Goal: Information Seeking & Learning: Learn about a topic

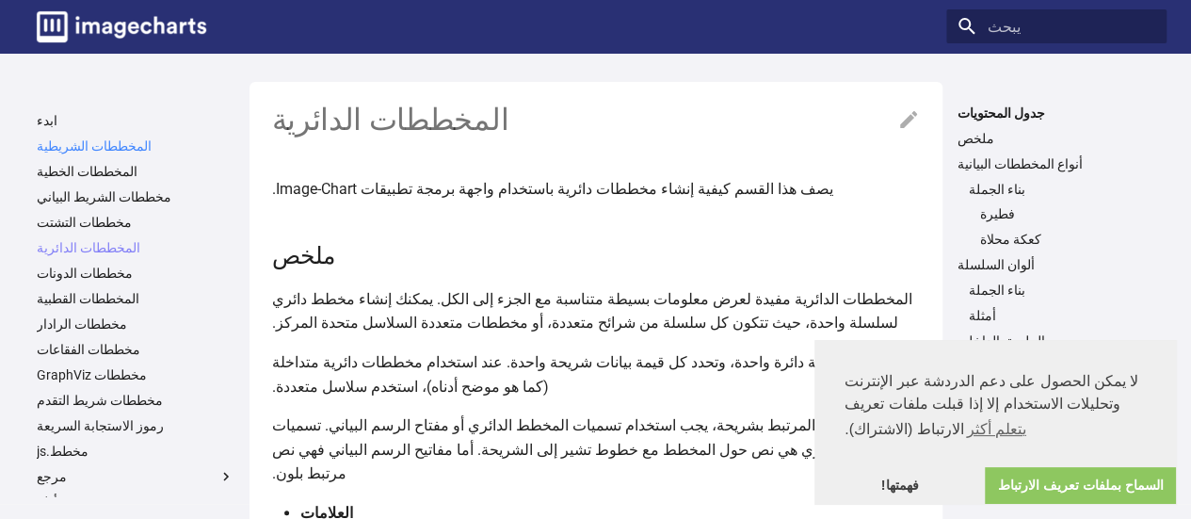
click at [117, 149] on font "المخططات الشريطية" at bounding box center [94, 145] width 115 height 15
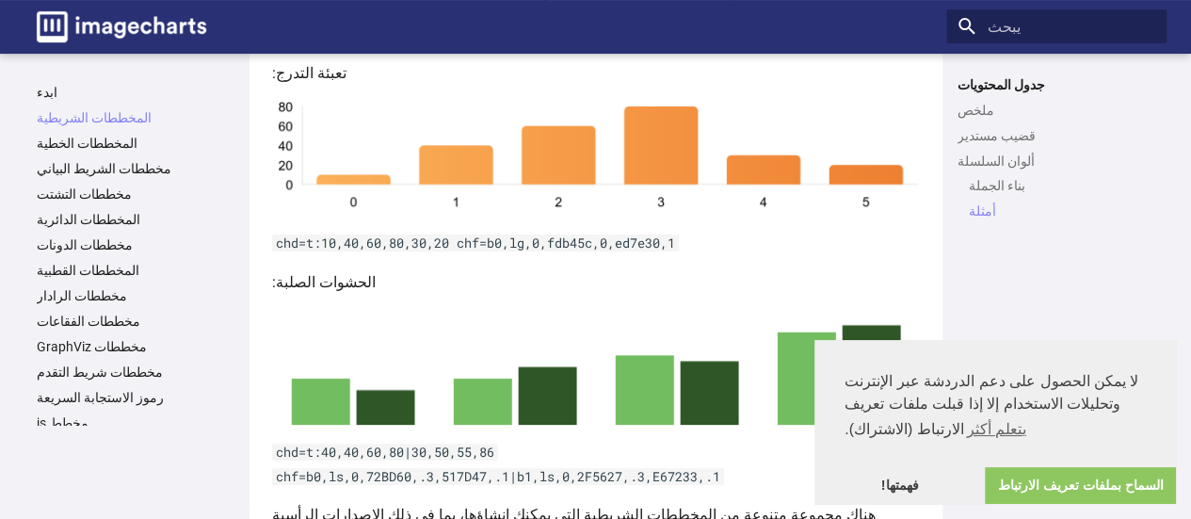
scroll to position [3777, 0]
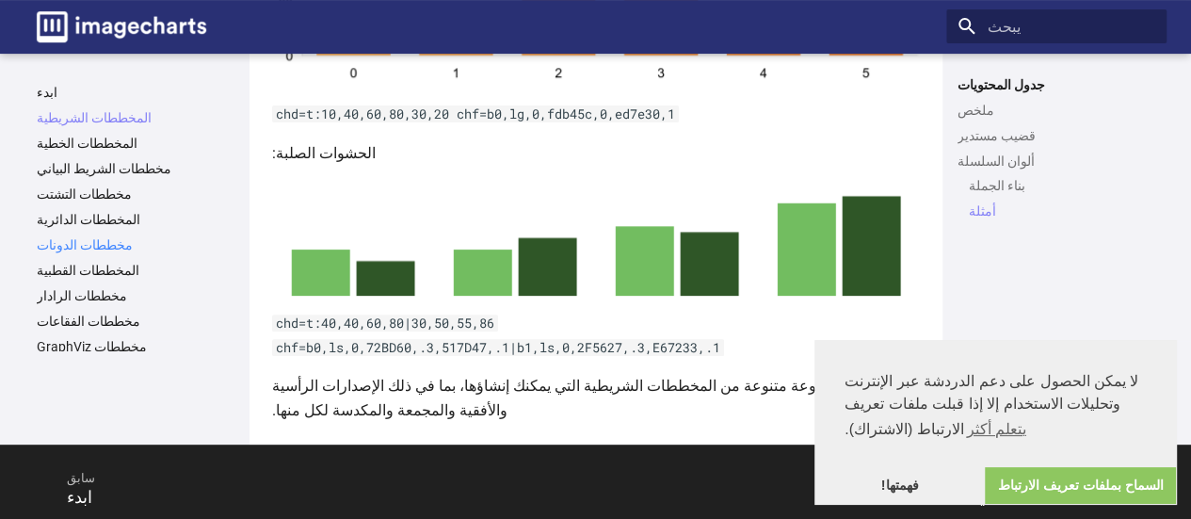
click at [102, 249] on font "مخططات الدونات" at bounding box center [85, 244] width 96 height 15
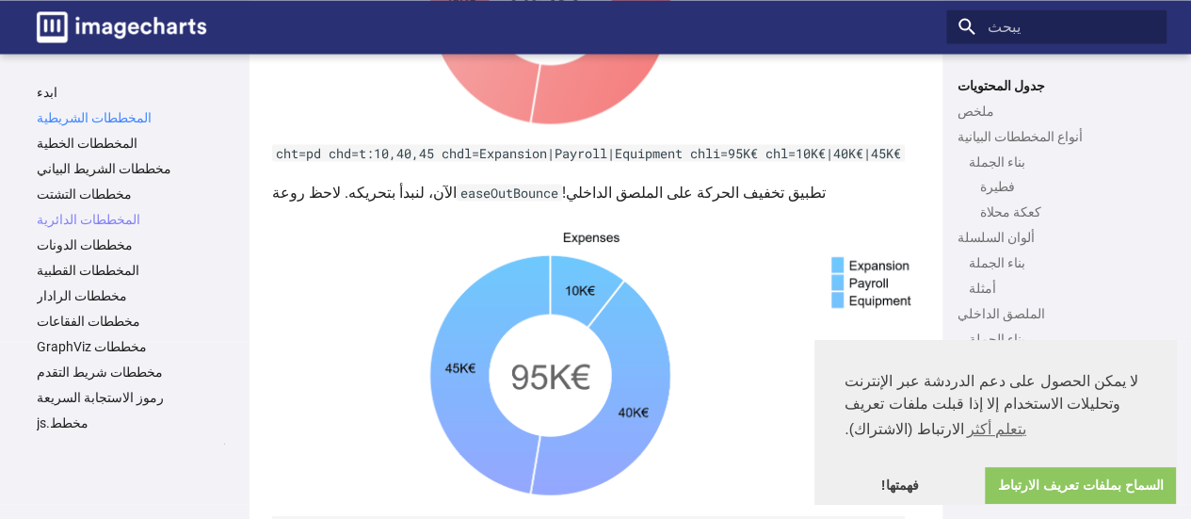
scroll to position [5255, 0]
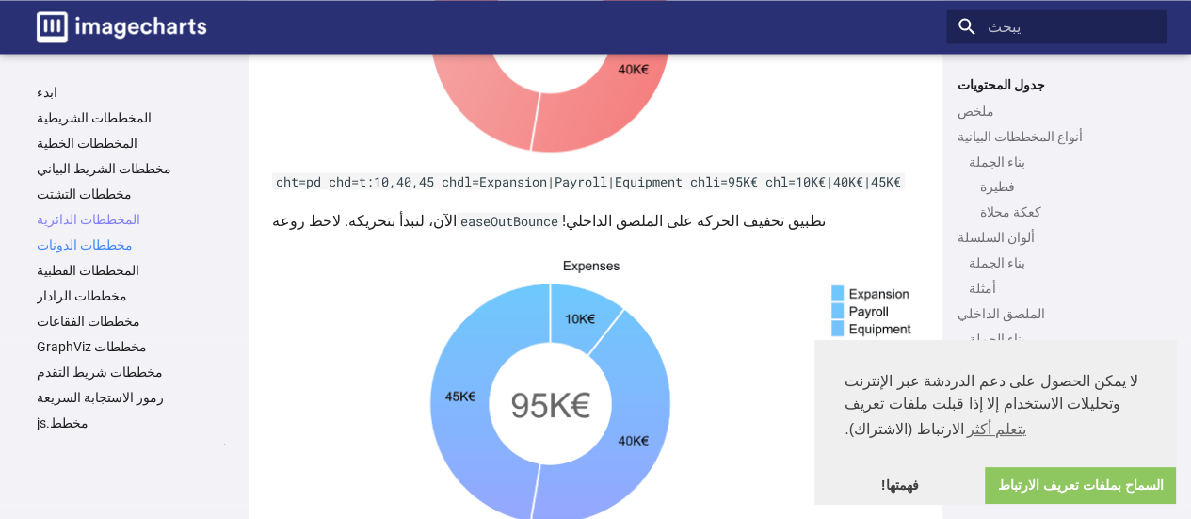
click at [81, 246] on font "مخططات الدونات" at bounding box center [85, 244] width 96 height 15
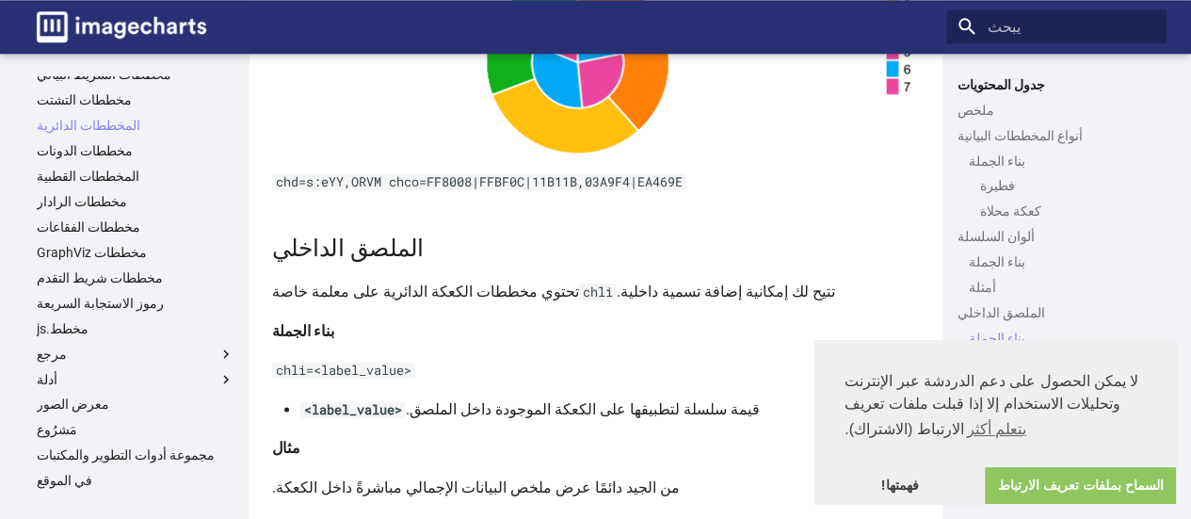
scroll to position [5087, 0]
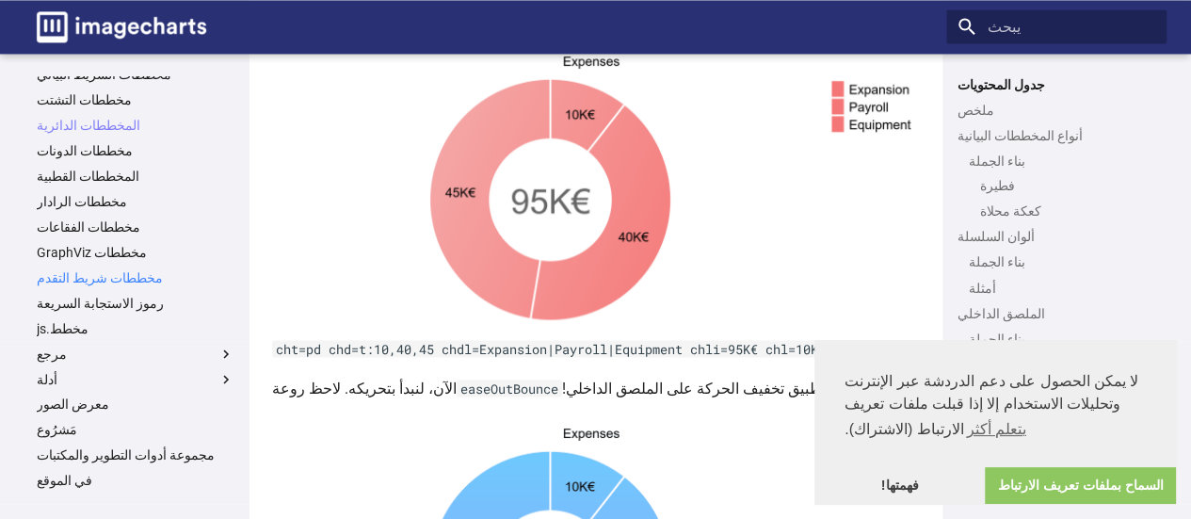
click at [99, 278] on font "مخططات شريط التقدم" at bounding box center [100, 277] width 126 height 15
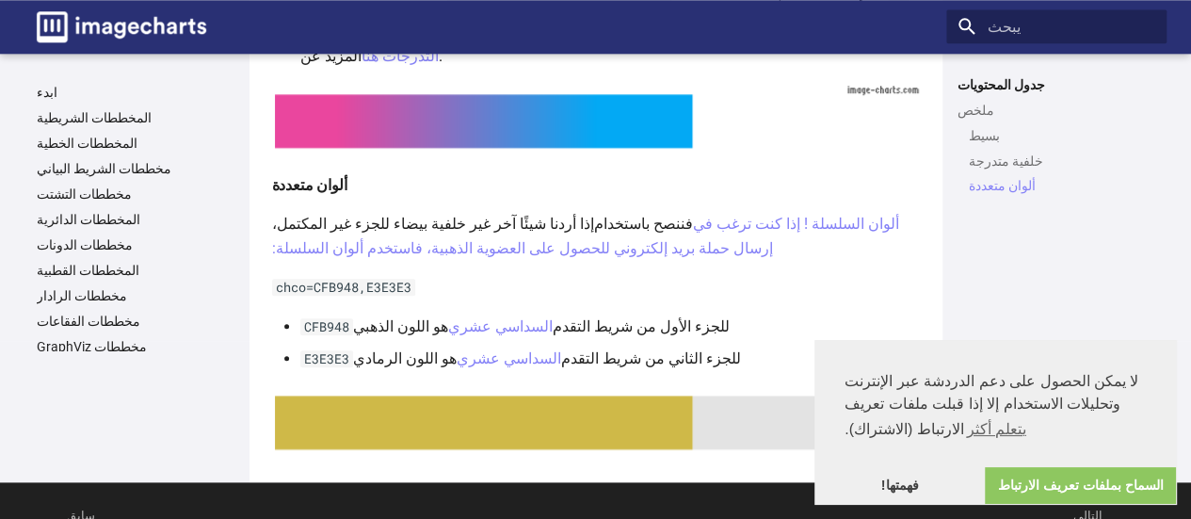
scroll to position [985, 0]
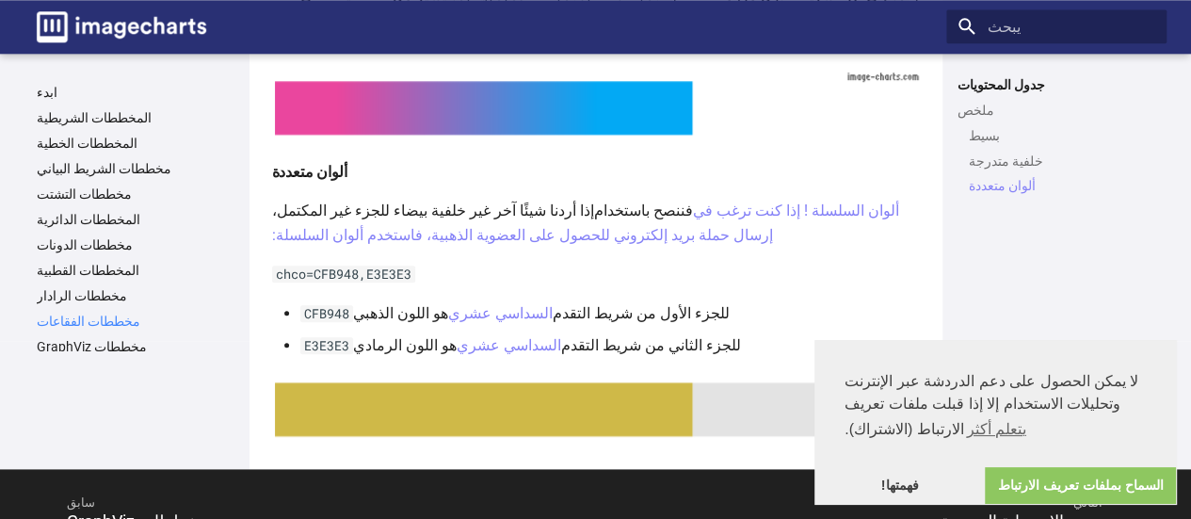
click at [69, 325] on font "مخططات الفقاعات" at bounding box center [89, 321] width 104 height 15
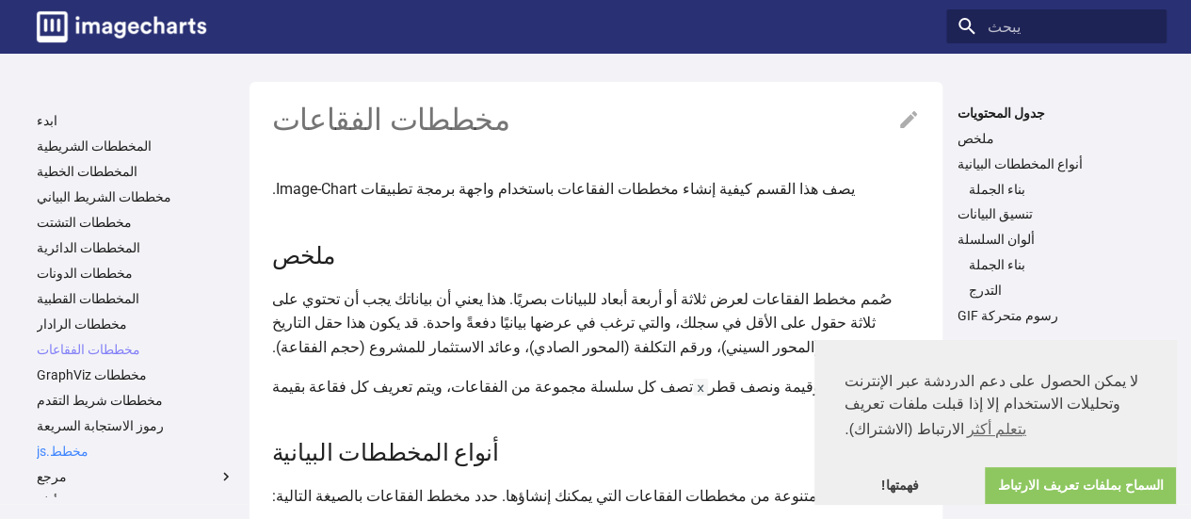
click at [128, 448] on link "مخطط.js" at bounding box center [136, 451] width 198 height 17
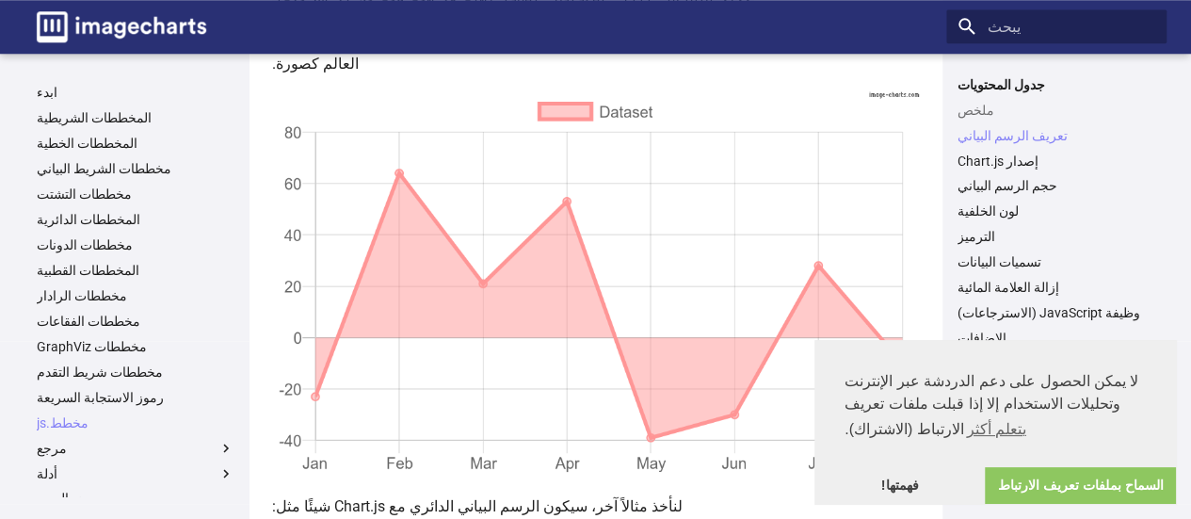
scroll to position [848, 0]
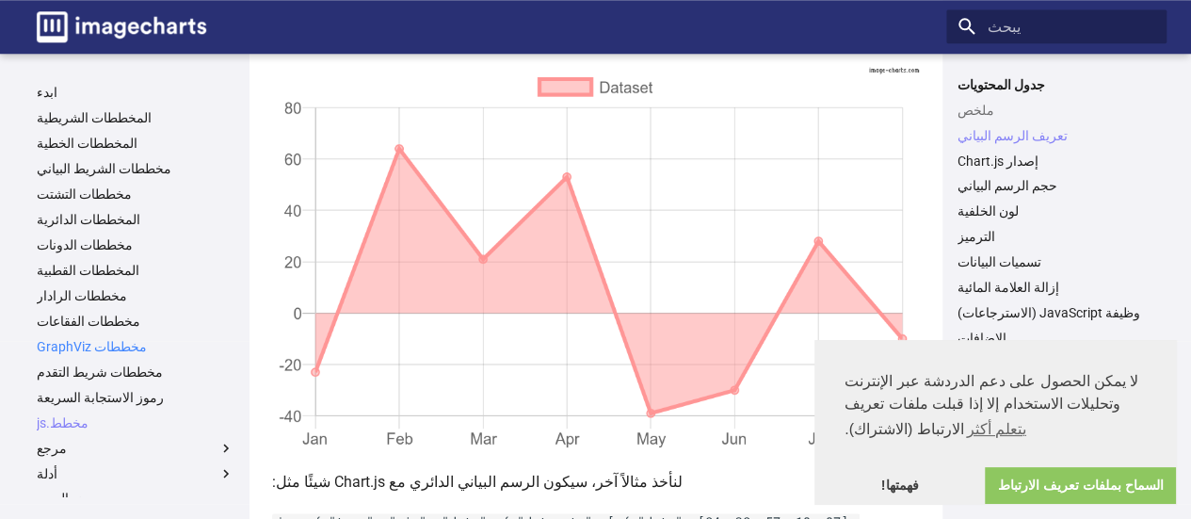
click at [47, 348] on font "مخططات GraphViz" at bounding box center [92, 346] width 110 height 15
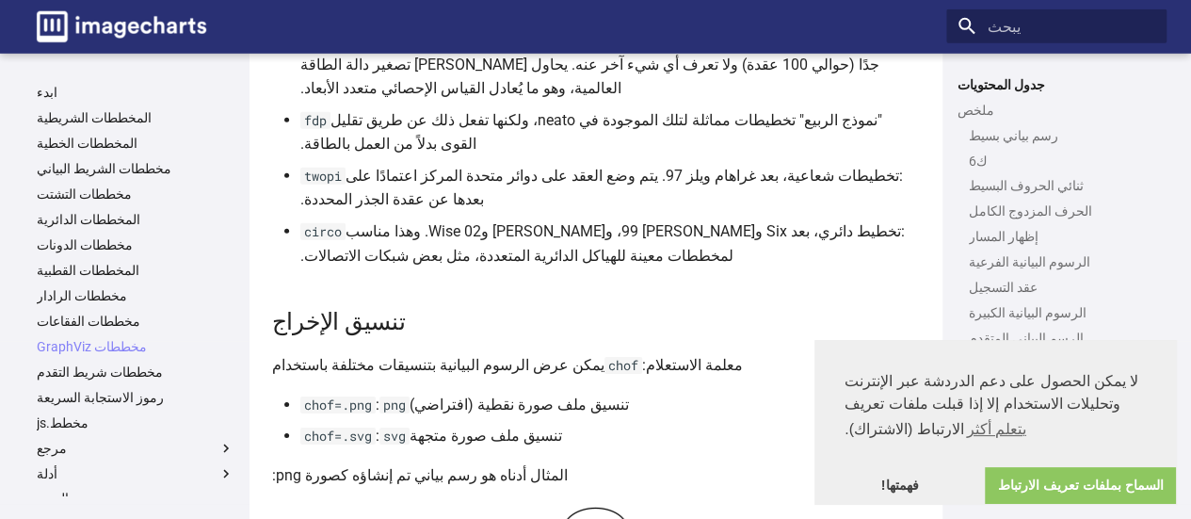
scroll to position [6549, 0]
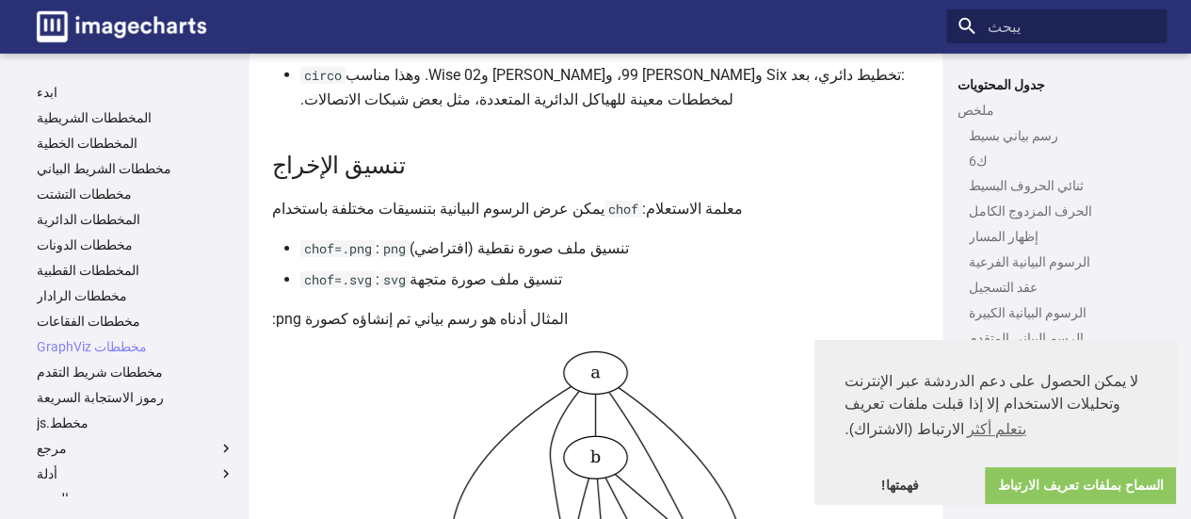
click at [102, 257] on ul "ابدء المخططات الشريطية المخططات الخطية مخططات الشريط البياني مخططات التشتت المخ…" at bounding box center [135, 397] width 220 height 626
click at [104, 195] on font "مخططات التشتت" at bounding box center [84, 193] width 95 height 15
